Goal: Task Accomplishment & Management: Use online tool/utility

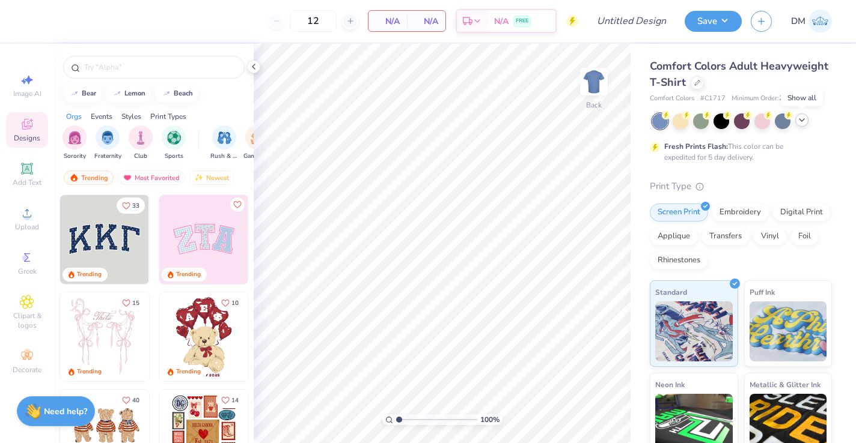
click at [800, 120] on icon at bounding box center [802, 120] width 10 height 10
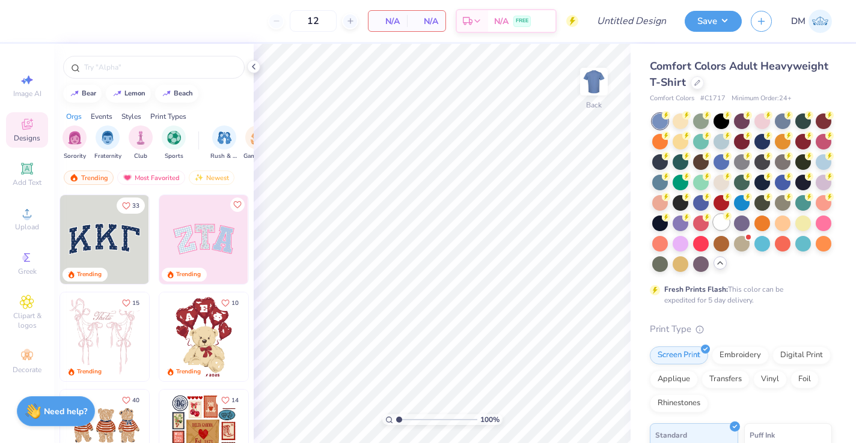
click at [719, 220] on div at bounding box center [721, 222] width 16 height 16
click at [696, 82] on icon at bounding box center [697, 82] width 6 height 6
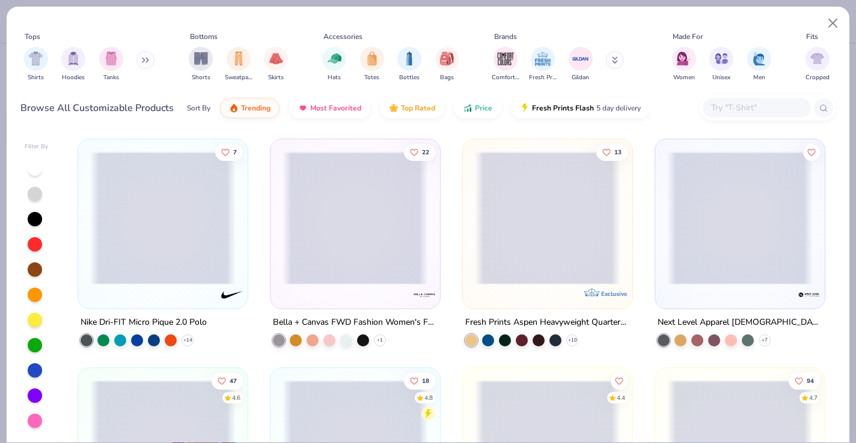
click at [738, 109] on input "text" at bounding box center [756, 108] width 93 height 14
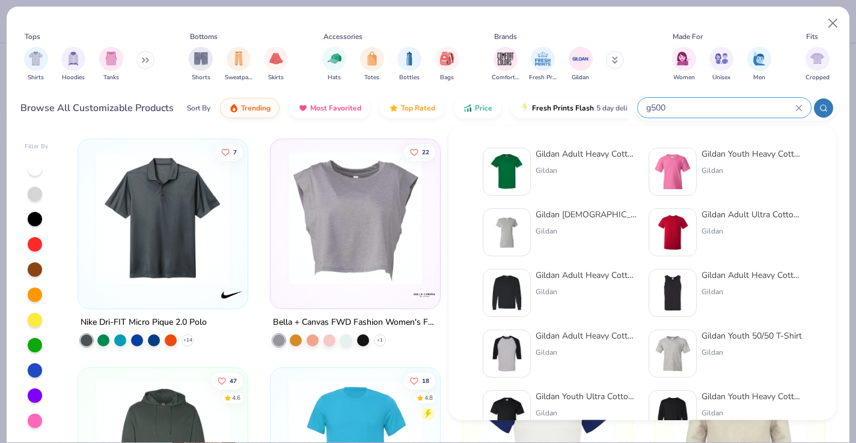
type input "g500"
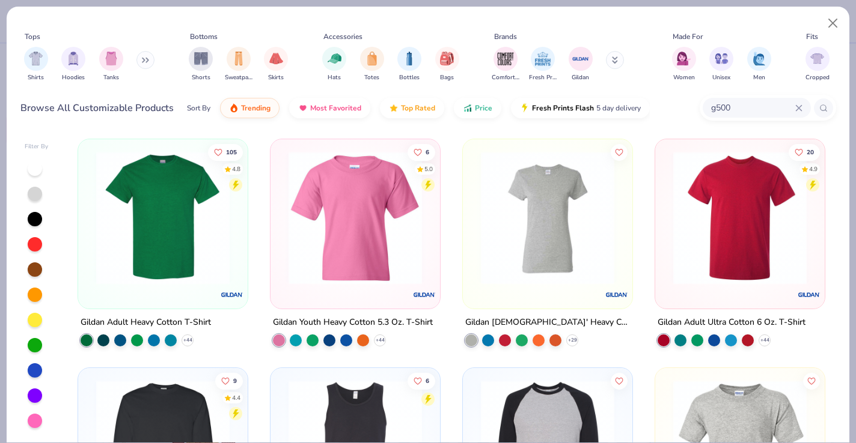
click at [135, 240] on img at bounding box center [162, 217] width 145 height 133
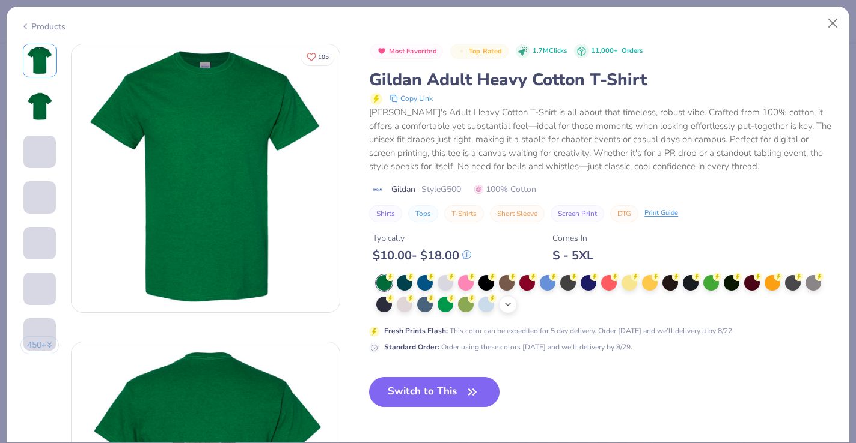
click at [515, 306] on div "+ 22" at bounding box center [508, 305] width 18 height 18
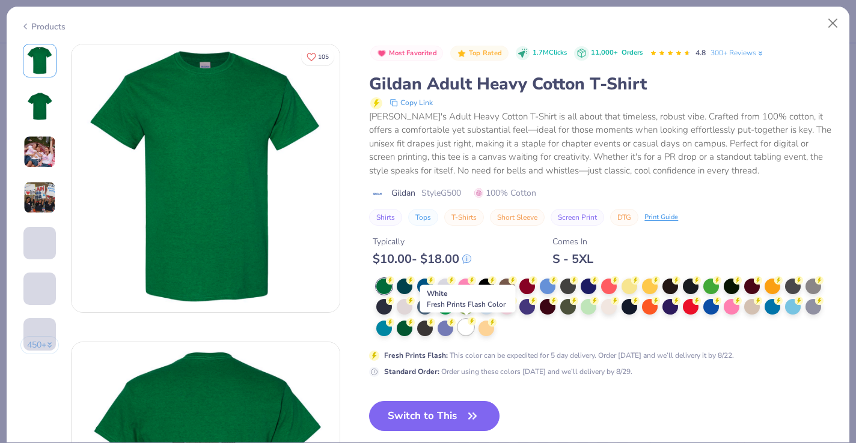
click at [469, 326] on div at bounding box center [466, 328] width 16 height 16
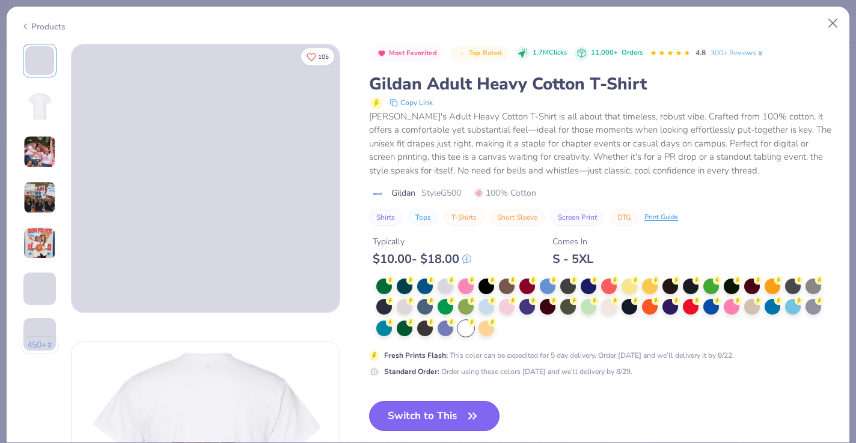
click at [455, 417] on button "Switch to This" at bounding box center [434, 416] width 130 height 30
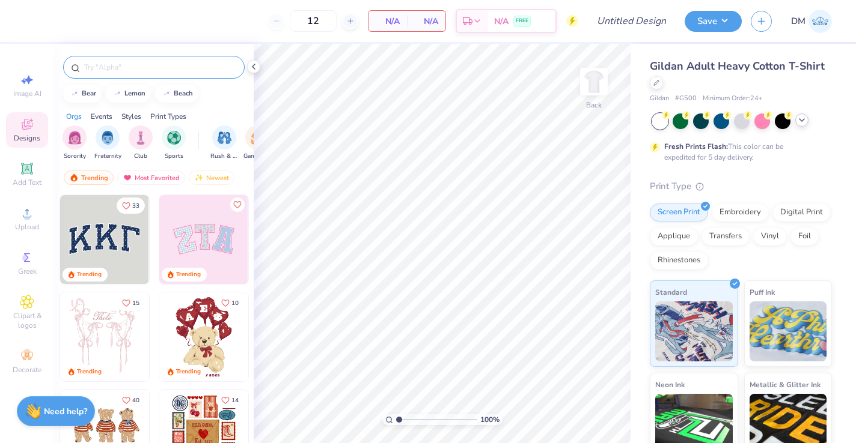
click at [177, 67] on input "text" at bounding box center [160, 67] width 154 height 12
type input "[GEOGRAPHIC_DATA]"
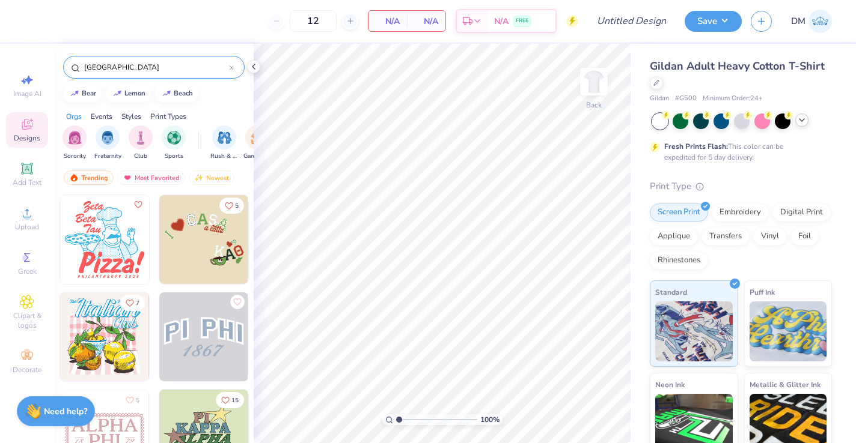
click at [201, 249] on img at bounding box center [203, 239] width 89 height 89
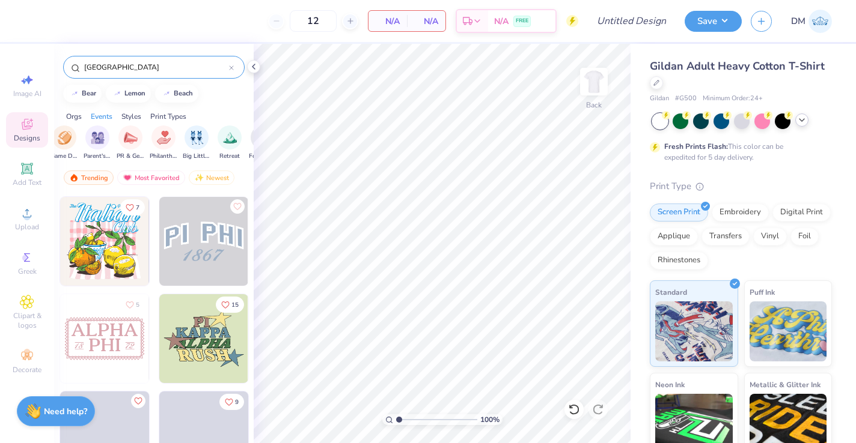
scroll to position [0, 201]
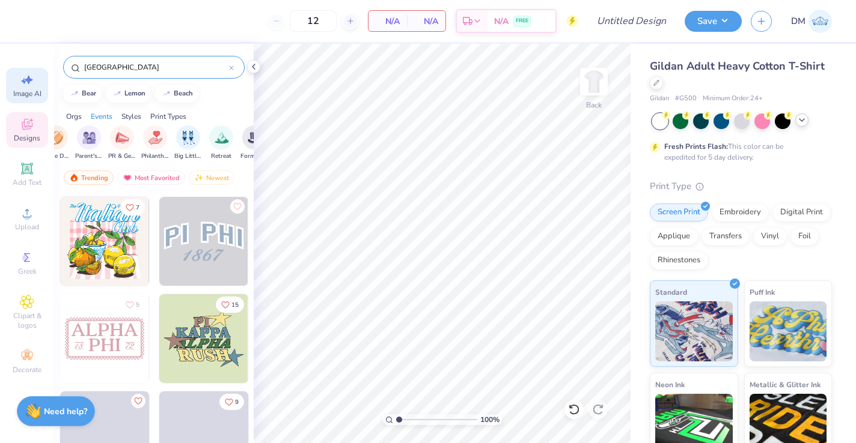
click at [26, 79] on icon at bounding box center [27, 80] width 14 height 14
select select "4"
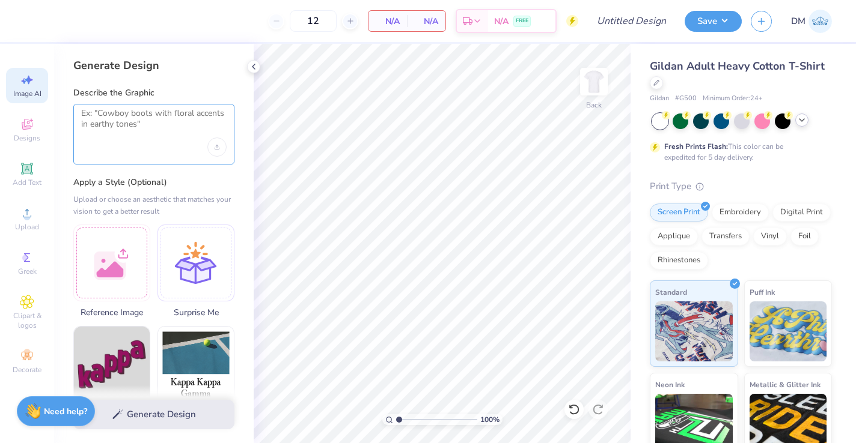
click at [123, 124] on textarea at bounding box center [153, 123] width 145 height 30
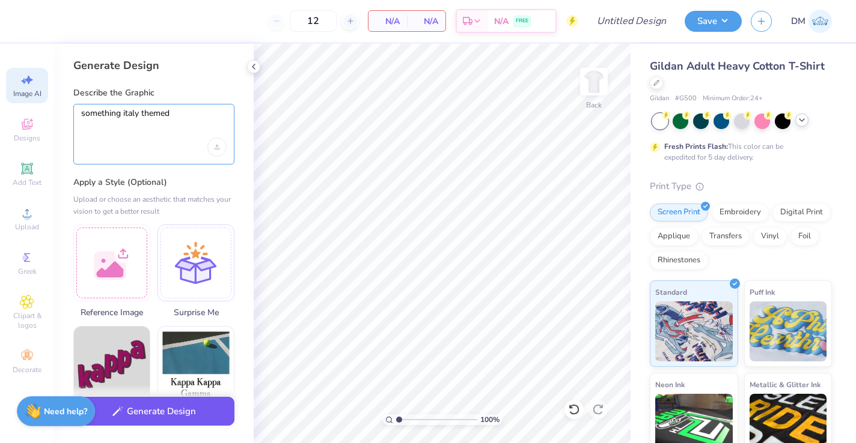
type textarea "something italy themed"
click at [116, 404] on button "Generate Design" at bounding box center [153, 411] width 161 height 29
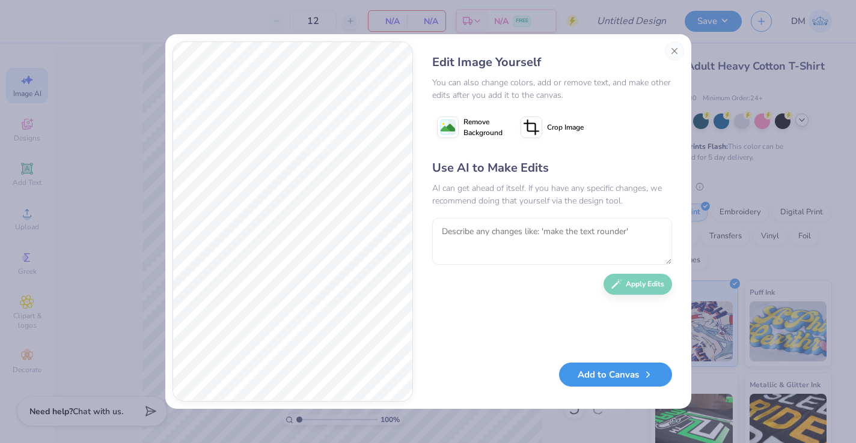
click at [588, 375] on button "Add to Canvas" at bounding box center [615, 375] width 113 height 25
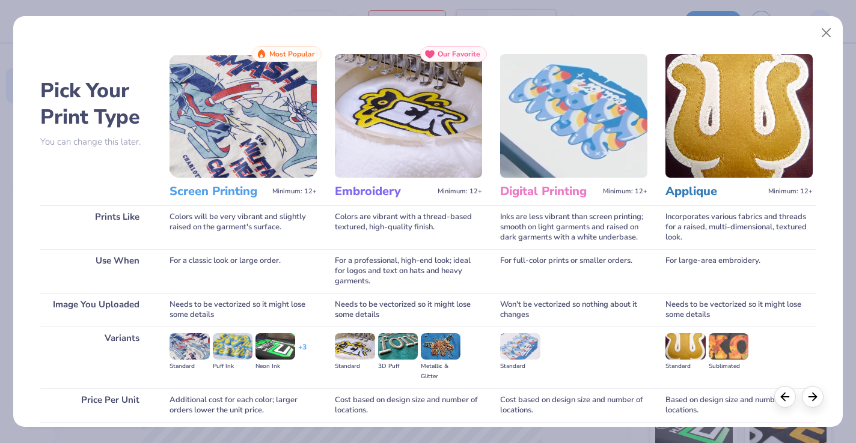
scroll to position [96, 0]
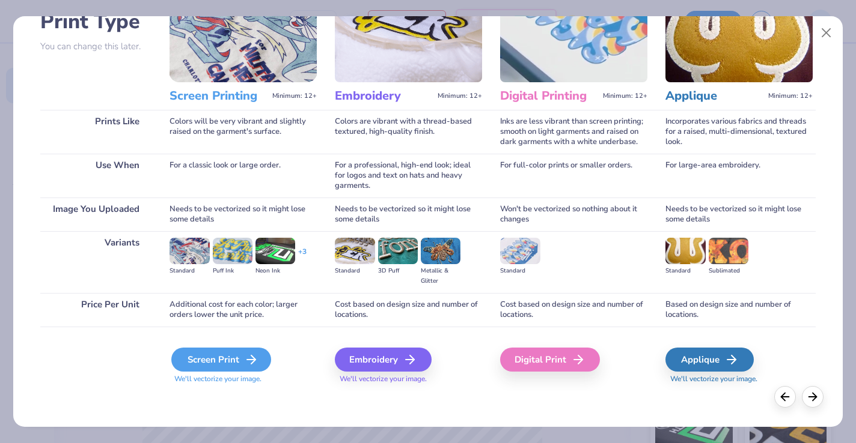
click at [196, 362] on div "Screen Print" at bounding box center [221, 360] width 100 height 24
click at [245, 353] on icon at bounding box center [251, 360] width 14 height 14
click at [223, 349] on div "Screen Print" at bounding box center [221, 360] width 100 height 24
click at [233, 357] on div "Screen Print" at bounding box center [221, 360] width 100 height 24
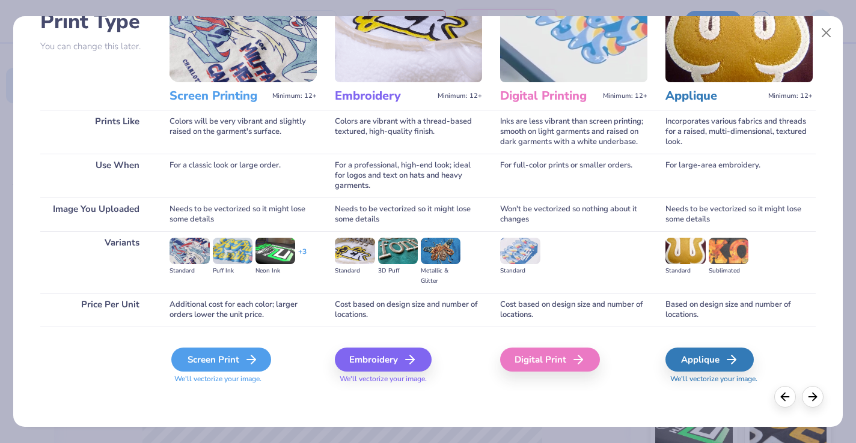
click at [233, 357] on div "Screen Print" at bounding box center [221, 360] width 100 height 24
click at [221, 352] on div "Screen Print" at bounding box center [221, 360] width 100 height 24
click at [231, 359] on div "Screen Print" at bounding box center [221, 360] width 100 height 24
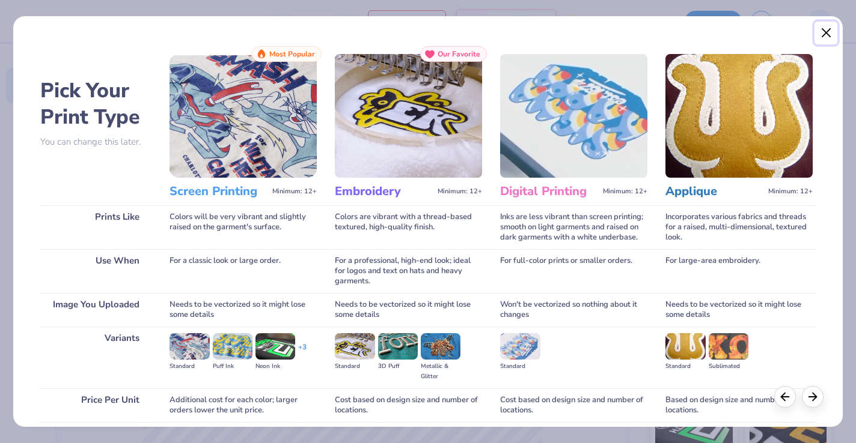
click at [821, 35] on button "Close" at bounding box center [825, 33] width 23 height 23
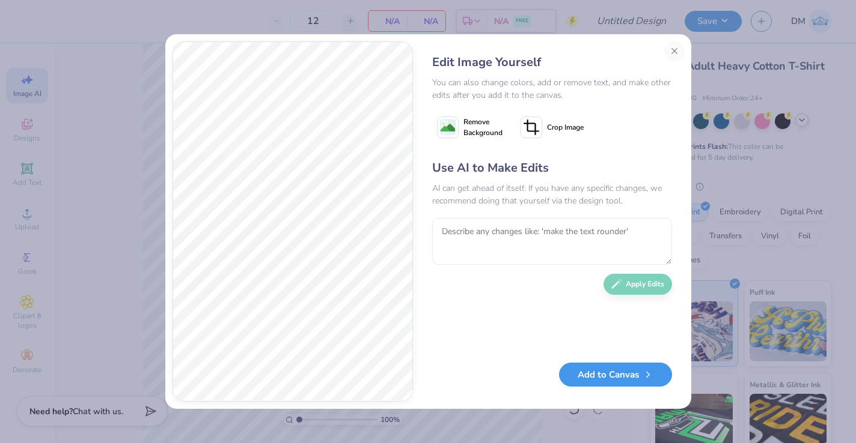
click at [598, 377] on button "Add to Canvas" at bounding box center [615, 375] width 113 height 25
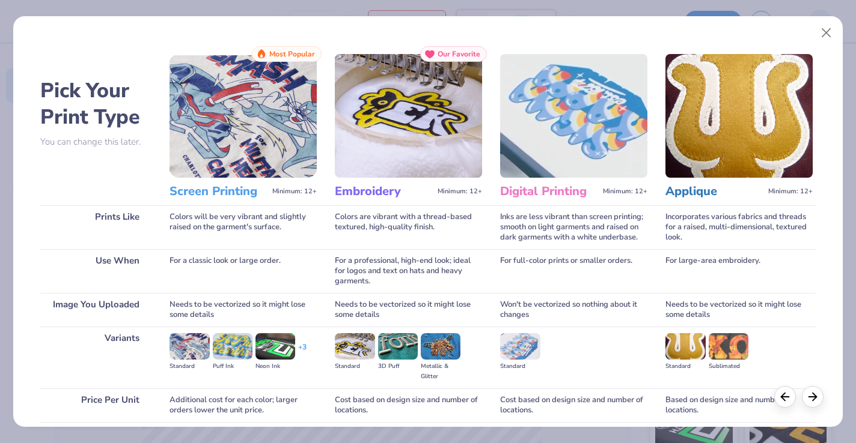
scroll to position [96, 0]
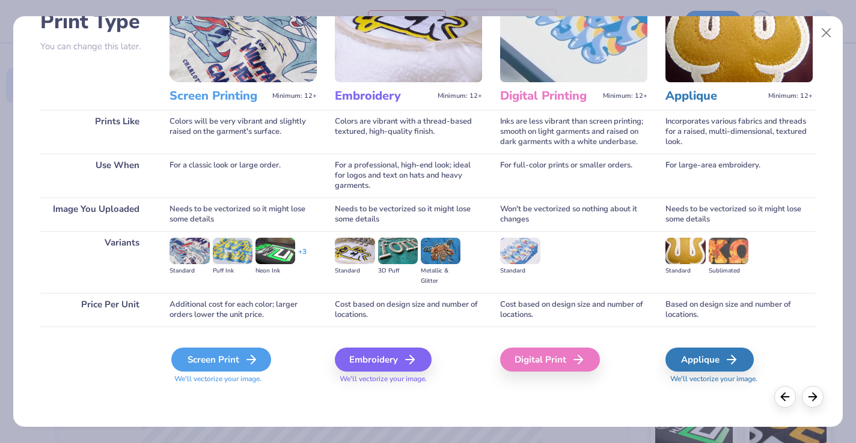
click at [219, 361] on div "Screen Print" at bounding box center [221, 360] width 100 height 24
click at [828, 23] on button "Close" at bounding box center [825, 33] width 23 height 23
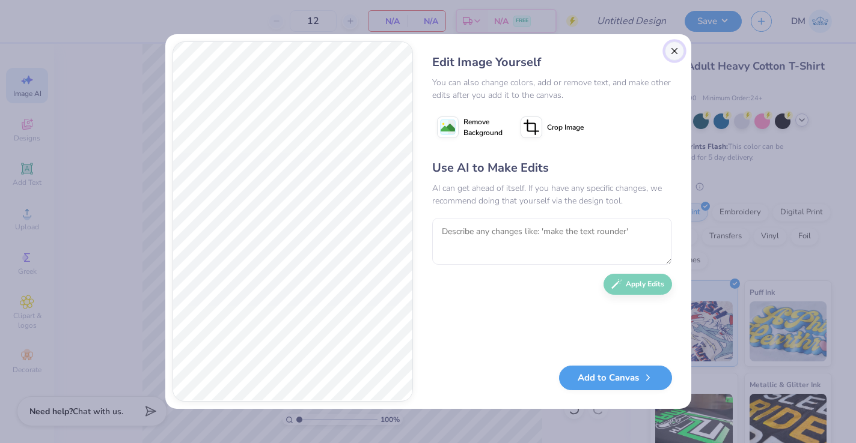
click at [676, 56] on button "Close" at bounding box center [673, 50] width 19 height 19
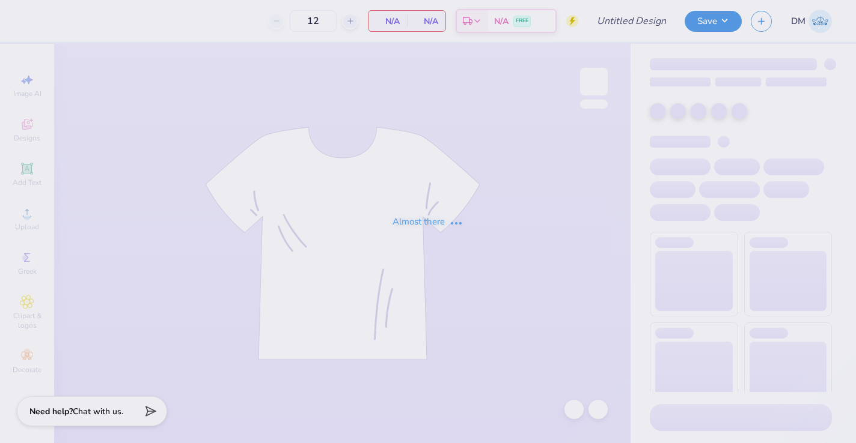
type input "DKA Fall 2025"
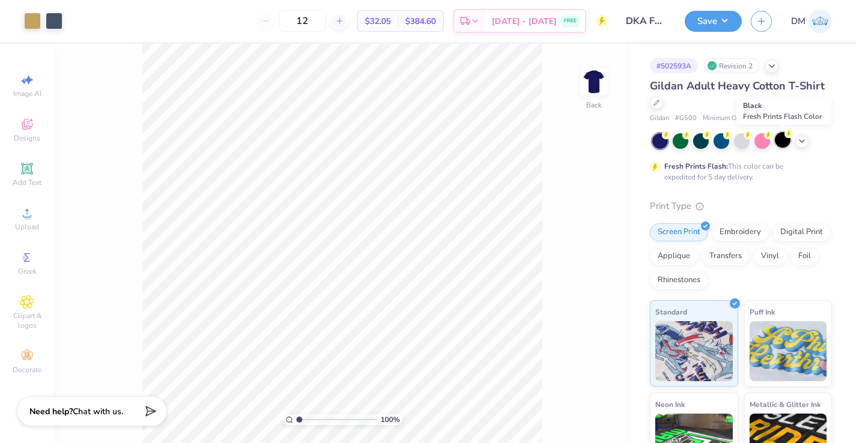
click at [779, 141] on div at bounding box center [782, 140] width 16 height 16
click at [800, 143] on icon at bounding box center [802, 140] width 10 height 10
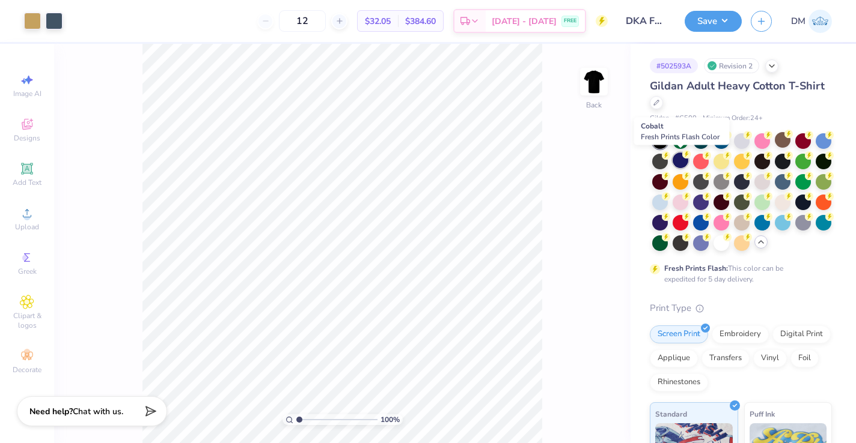
click at [682, 155] on icon at bounding box center [686, 154] width 8 height 8
